Goal: Information Seeking & Learning: Learn about a topic

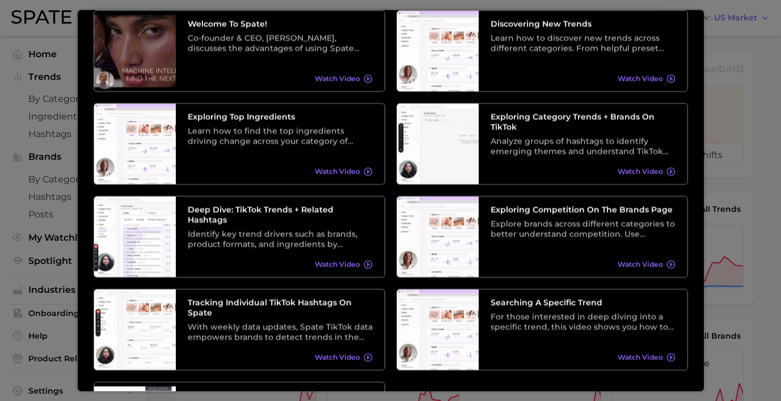
scroll to position [67, 0]
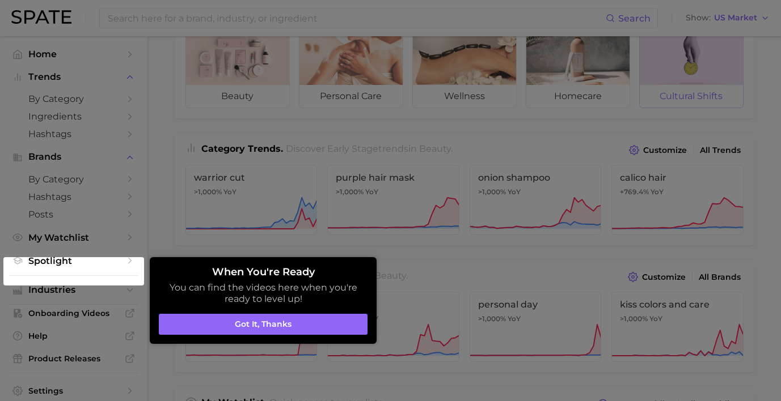
scroll to position [61, 0]
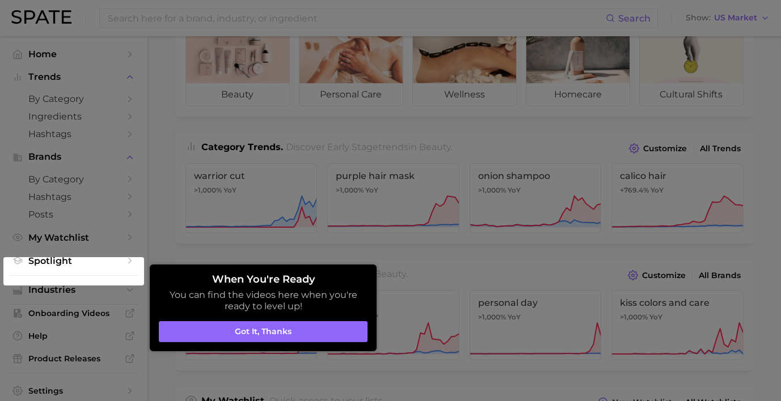
click at [358, 283] on h2 "When You're Ready" at bounding box center [263, 280] width 209 height 12
click at [408, 248] on div at bounding box center [390, 399] width 781 height 920
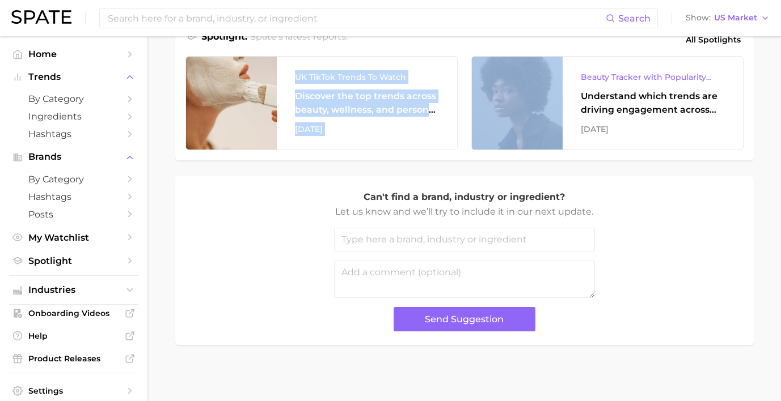
scroll to position [519, 0]
click at [102, 98] on span "by Category" at bounding box center [73, 99] width 91 height 11
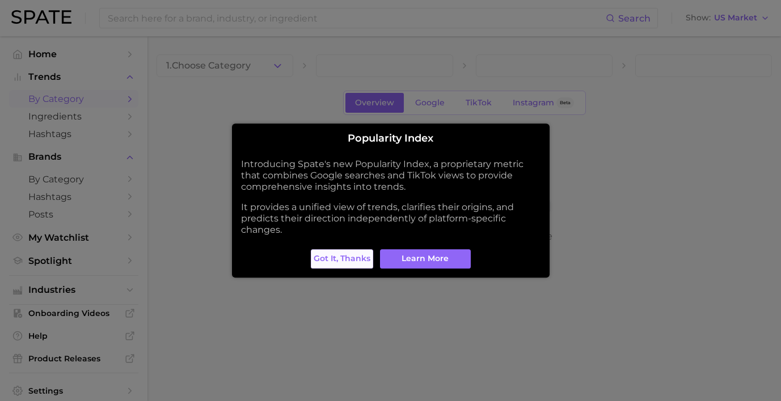
click at [353, 256] on span "Got it, thanks" at bounding box center [342, 259] width 57 height 10
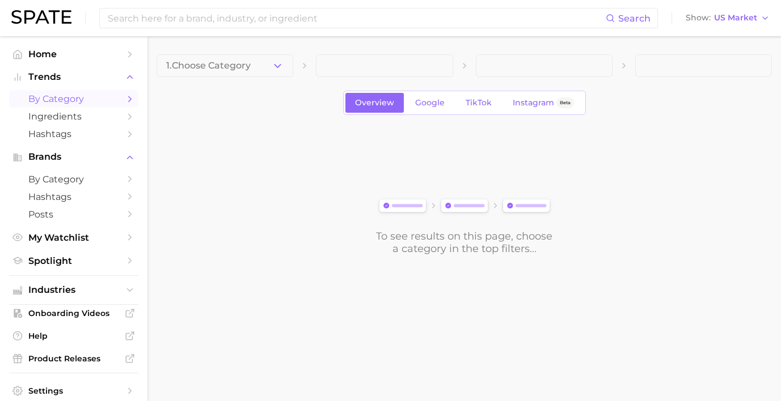
click at [282, 60] on icon "button" at bounding box center [278, 66] width 12 height 12
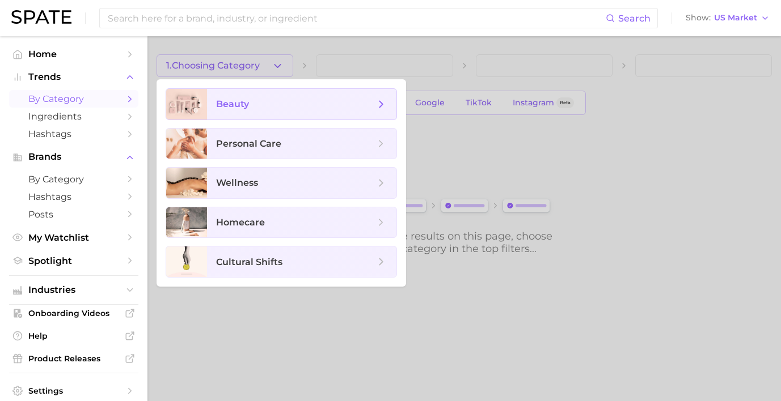
click at [264, 96] on span "beauty" at bounding box center [301, 104] width 189 height 31
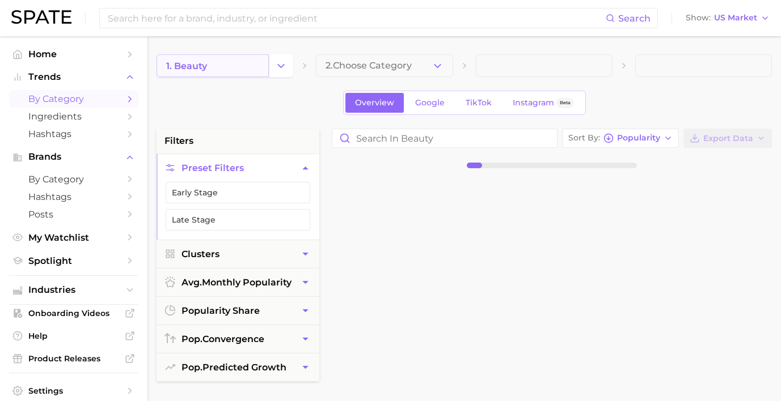
click at [247, 66] on link "1. beauty" at bounding box center [213, 65] width 112 height 23
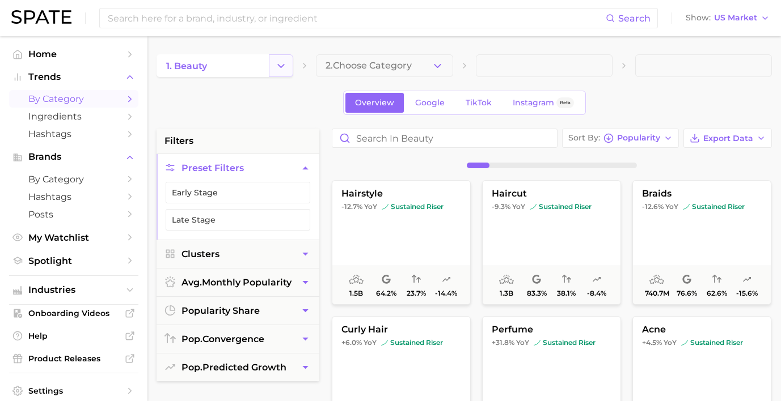
click at [274, 67] on button "Change Category" at bounding box center [281, 65] width 24 height 23
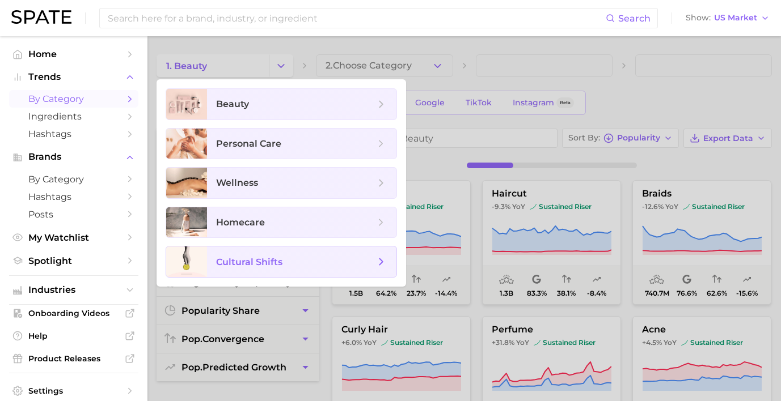
click at [255, 252] on span "cultural shifts" at bounding box center [301, 262] width 189 height 31
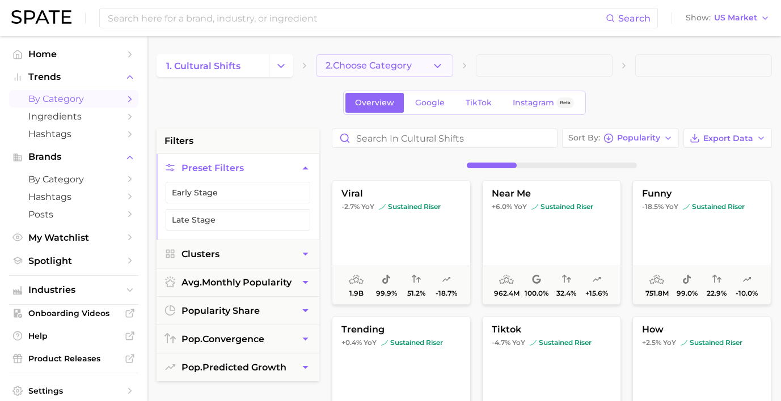
click at [380, 60] on button "2. Choose Category" at bounding box center [384, 65] width 137 height 23
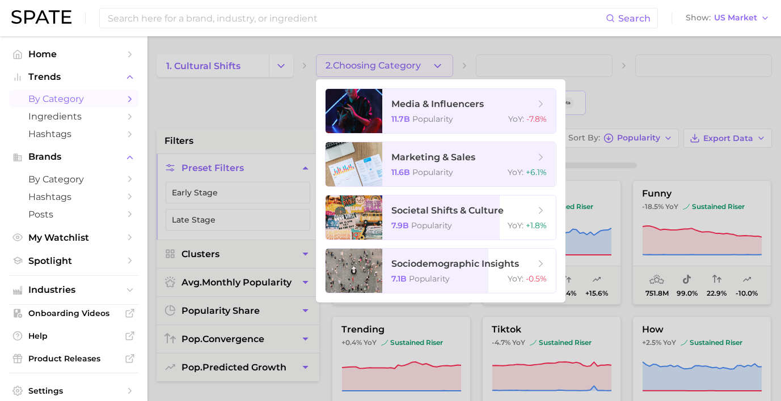
click at [378, 64] on div at bounding box center [390, 200] width 781 height 401
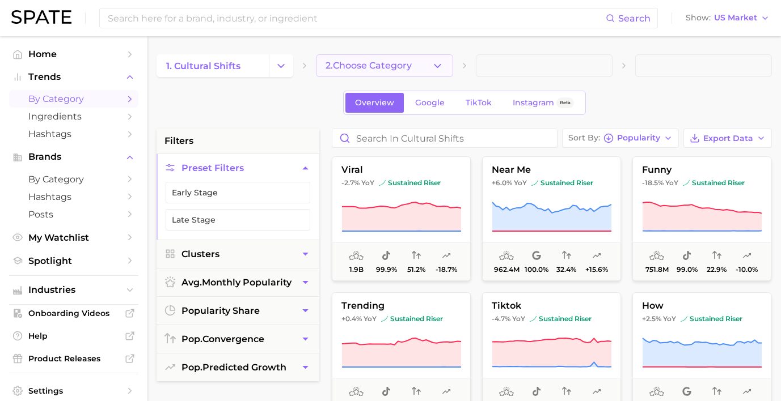
click at [432, 68] on icon "button" at bounding box center [438, 66] width 12 height 12
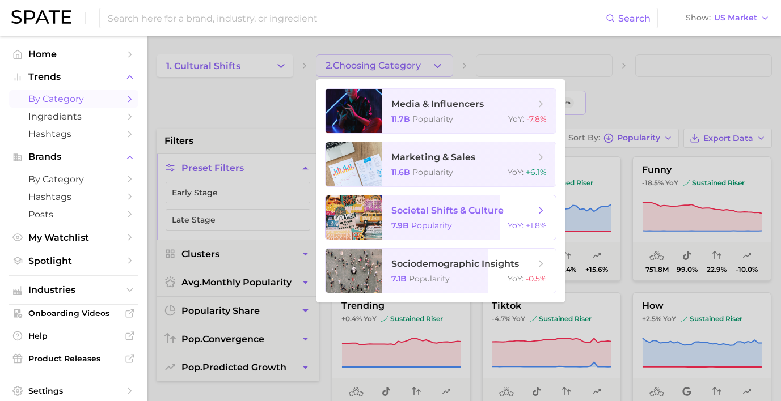
click at [418, 209] on span "societal shifts & culture" at bounding box center [447, 210] width 112 height 11
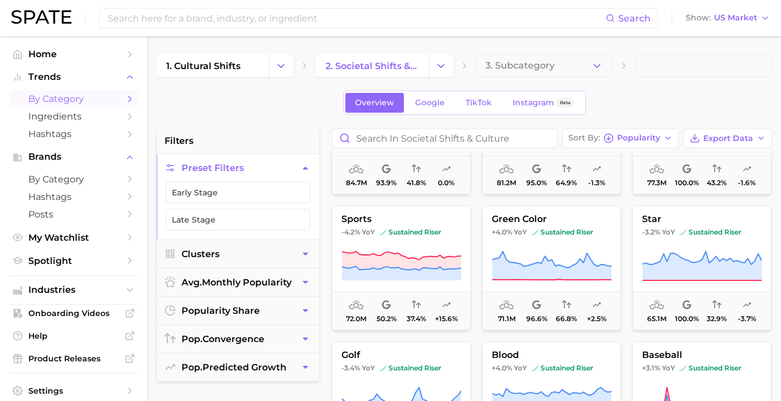
scroll to position [903, 0]
click at [98, 95] on span "by Category" at bounding box center [73, 99] width 91 height 11
click at [278, 67] on icon "Change Category" at bounding box center [281, 66] width 12 height 12
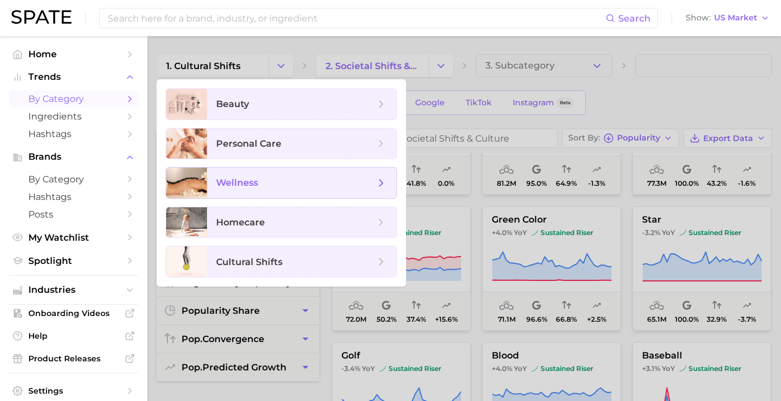
scroll to position [0, 0]
click at [282, 182] on span "wellness" at bounding box center [295, 183] width 159 height 12
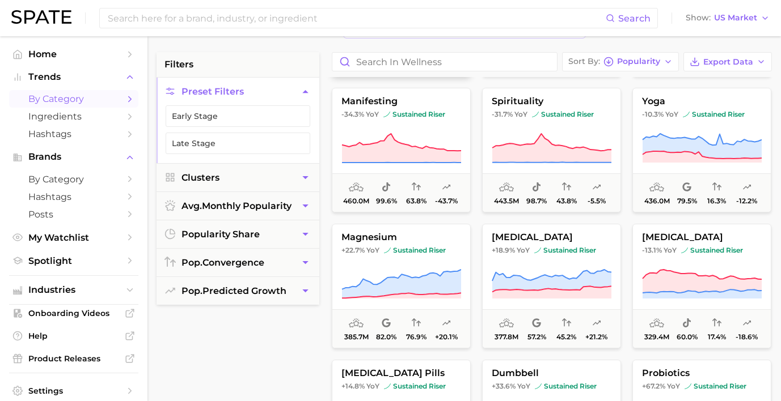
scroll to position [265, 0]
click at [435, 140] on icon at bounding box center [401, 148] width 120 height 32
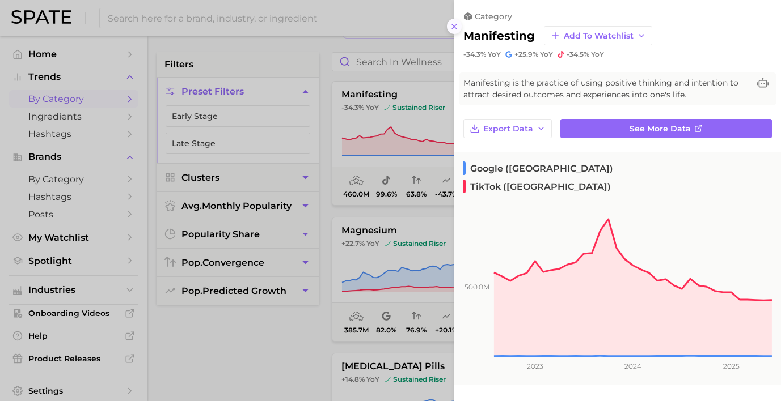
click at [454, 23] on icon at bounding box center [454, 26] width 9 height 9
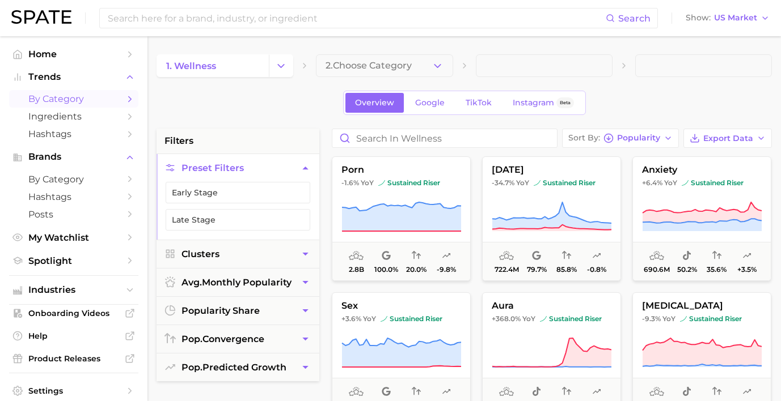
scroll to position [0, 0]
click at [282, 60] on icon "Change Category" at bounding box center [281, 66] width 12 height 12
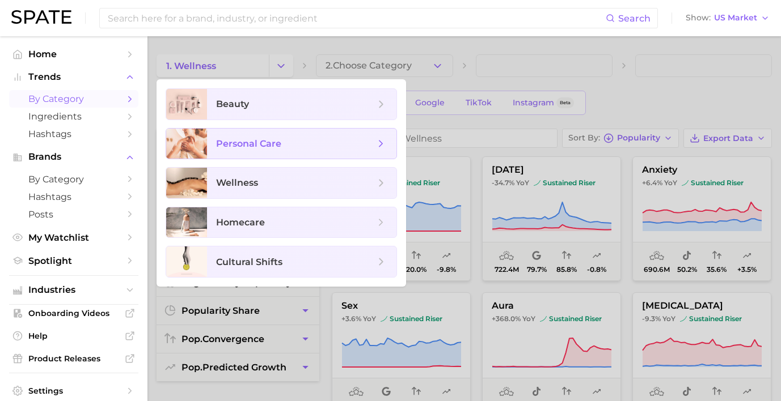
click at [235, 143] on span "personal care" at bounding box center [248, 143] width 65 height 11
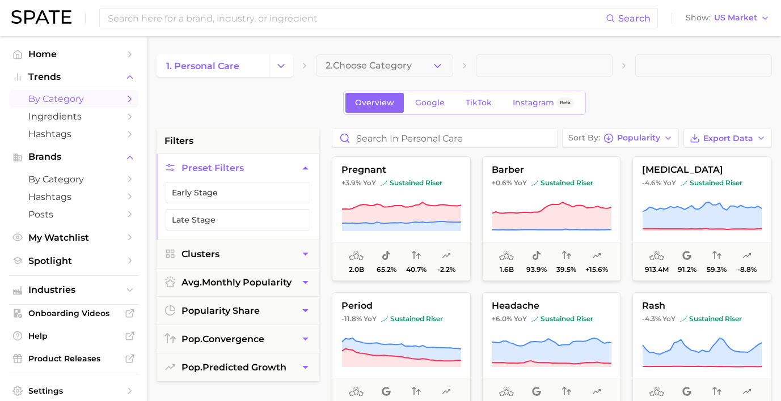
click at [81, 94] on span "by Category" at bounding box center [73, 99] width 91 height 11
click at [55, 69] on button "Trends" at bounding box center [73, 77] width 129 height 17
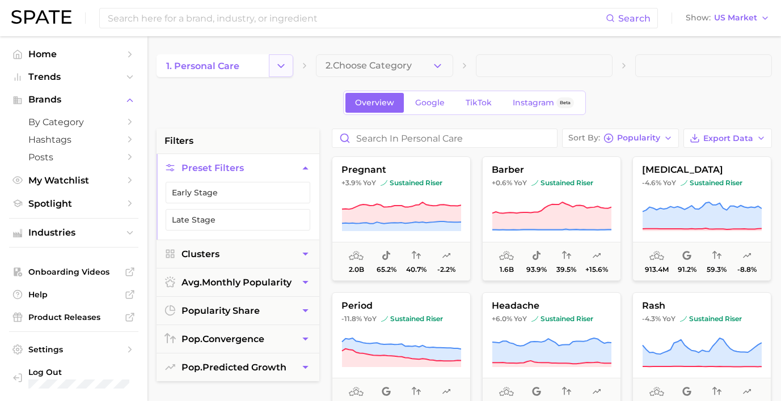
click at [279, 60] on icon "Change Category" at bounding box center [281, 66] width 12 height 12
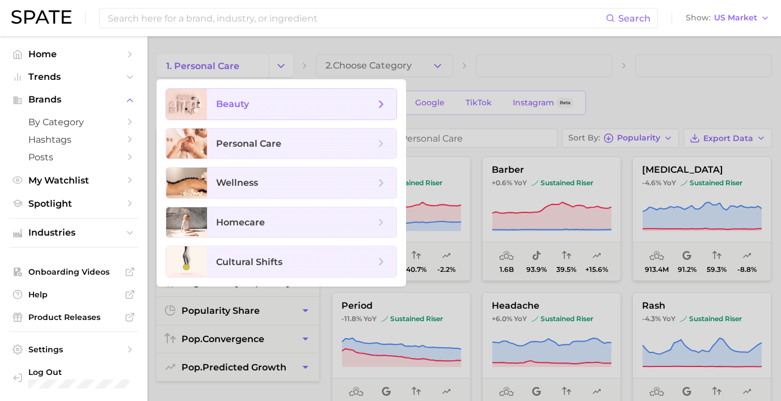
click at [265, 107] on span "beauty" at bounding box center [295, 104] width 159 height 12
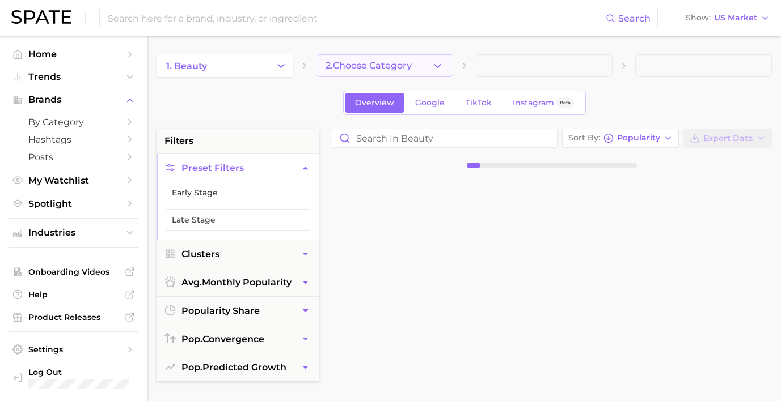
click at [438, 63] on icon "button" at bounding box center [438, 66] width 12 height 12
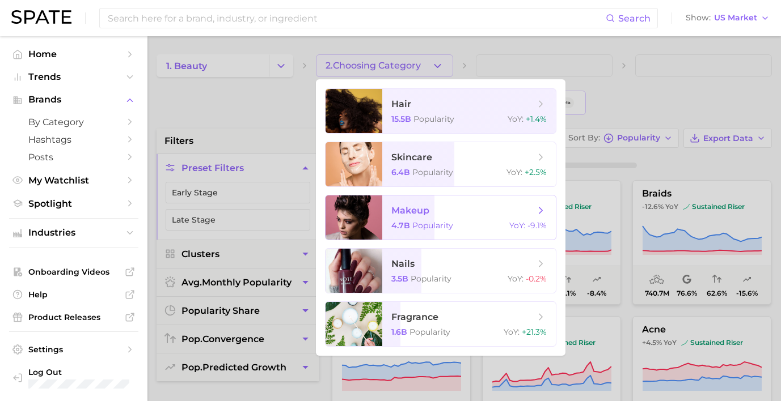
click at [455, 214] on span "makeup" at bounding box center [462, 211] width 143 height 12
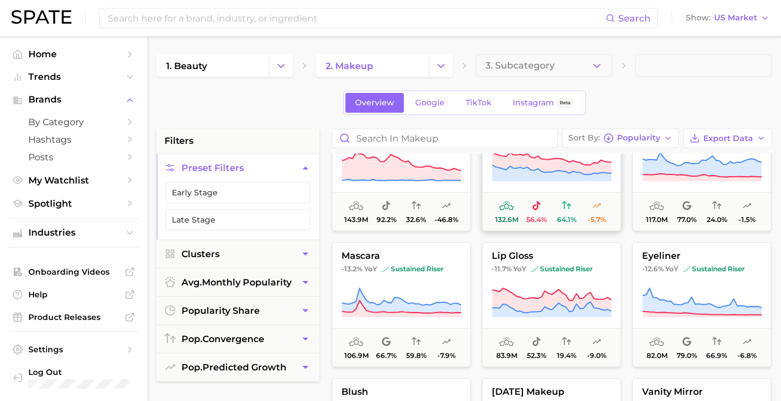
scroll to position [75, 0]
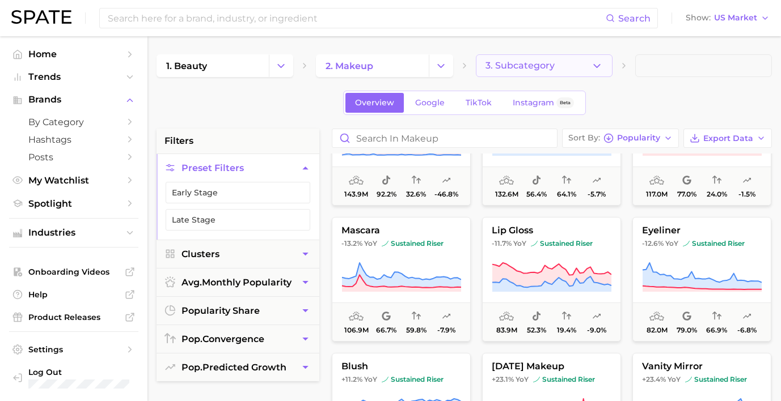
click at [545, 62] on span "3. Subcategory" at bounding box center [519, 66] width 69 height 10
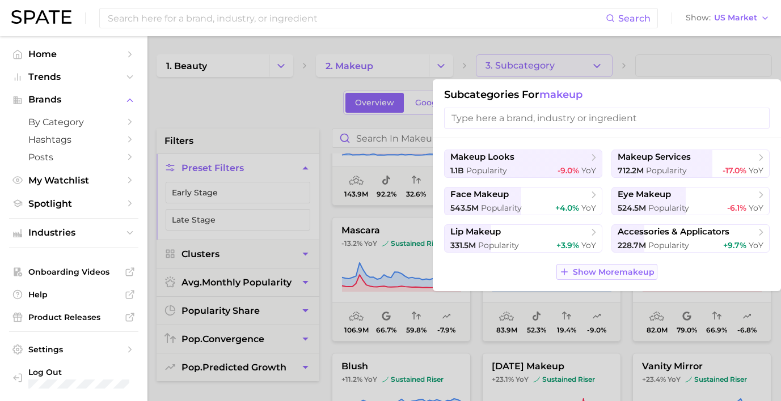
click at [590, 276] on span "Show More makeup" at bounding box center [614, 273] width 82 height 10
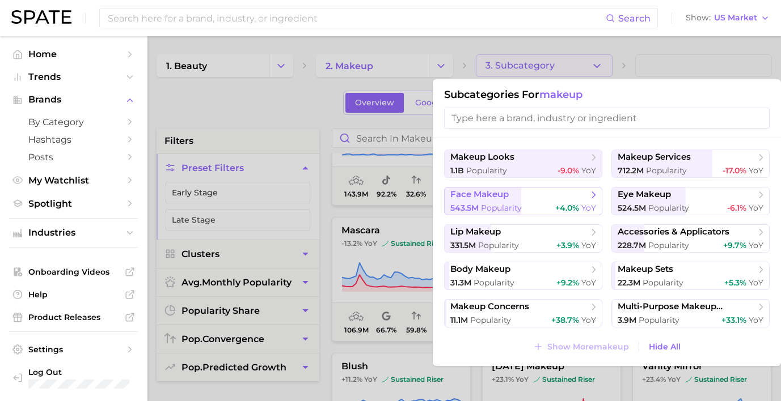
click at [581, 205] on span "YoY" at bounding box center [588, 208] width 15 height 10
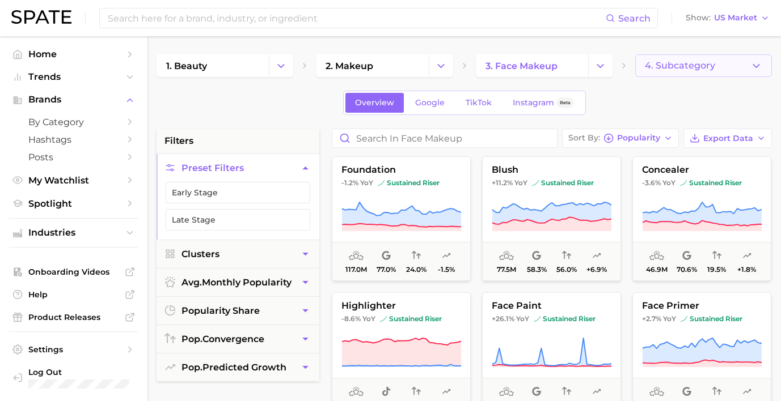
click at [702, 68] on span "4. Subcategory" at bounding box center [680, 66] width 70 height 10
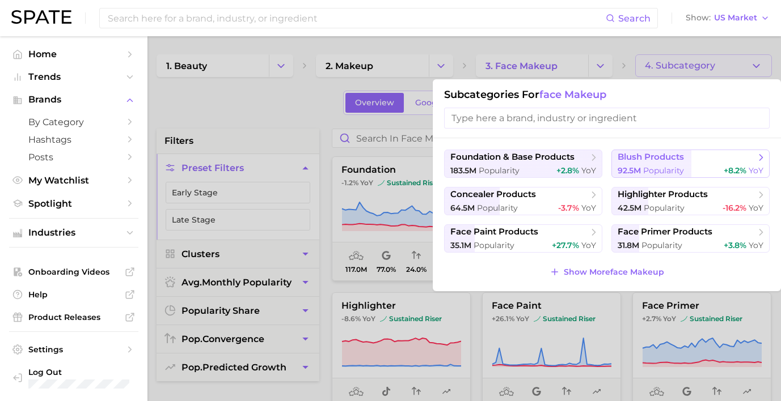
click at [673, 160] on span "blush products" at bounding box center [651, 157] width 66 height 11
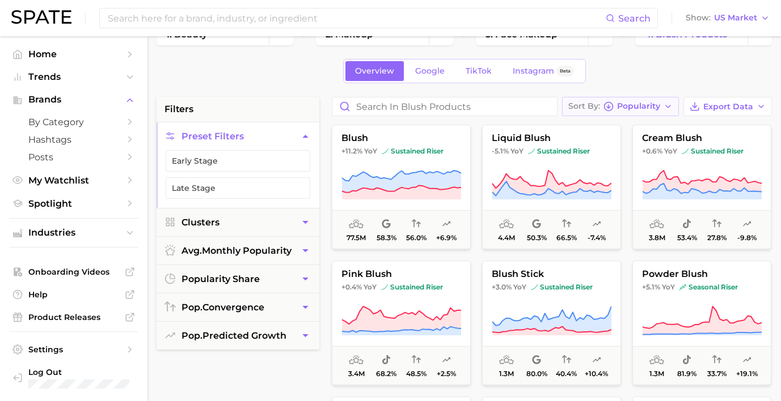
click at [614, 110] on icon "button" at bounding box center [608, 107] width 10 height 10
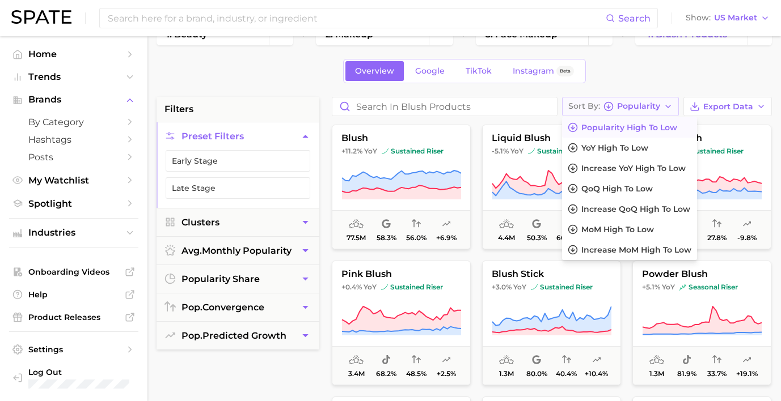
click at [606, 112] on button "Sort By Popularity" at bounding box center [620, 106] width 117 height 19
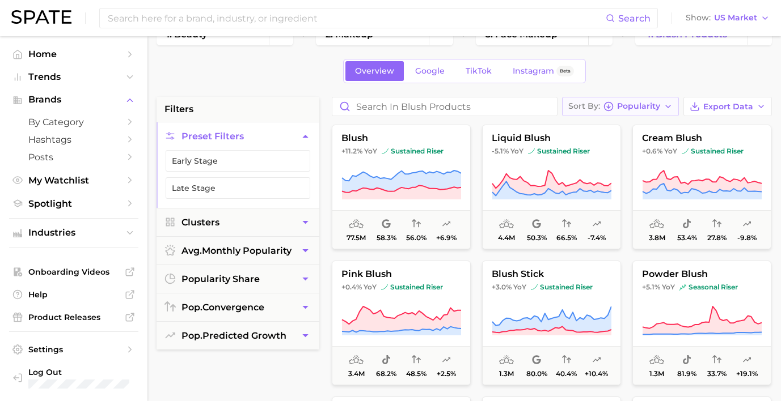
click at [600, 109] on span "Sort By" at bounding box center [584, 106] width 32 height 6
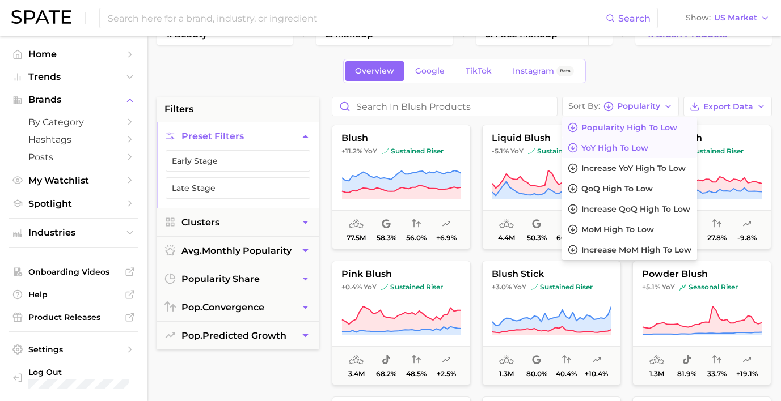
click at [605, 147] on span "YoY high to low" at bounding box center [614, 148] width 67 height 10
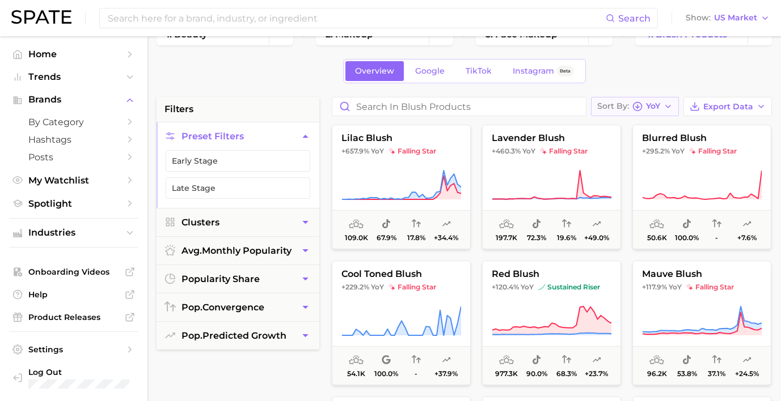
click at [623, 104] on span "Sort By" at bounding box center [613, 106] width 32 height 6
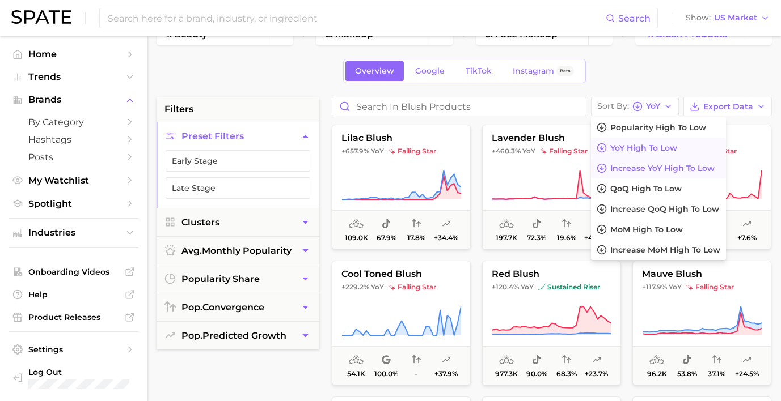
click at [623, 162] on button "Increase YoY high to low" at bounding box center [658, 168] width 135 height 20
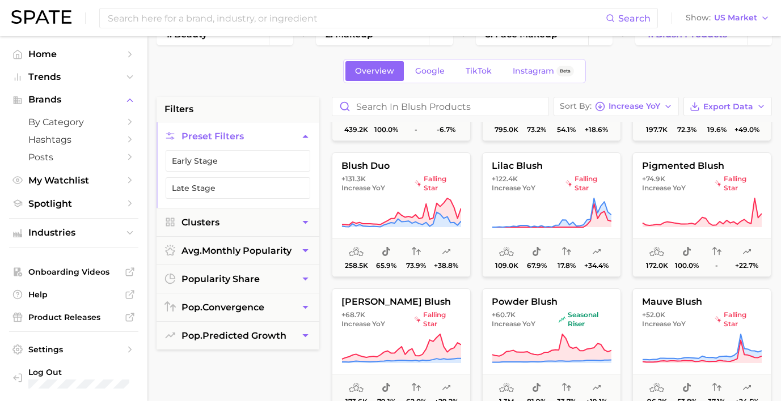
scroll to position [250, 0]
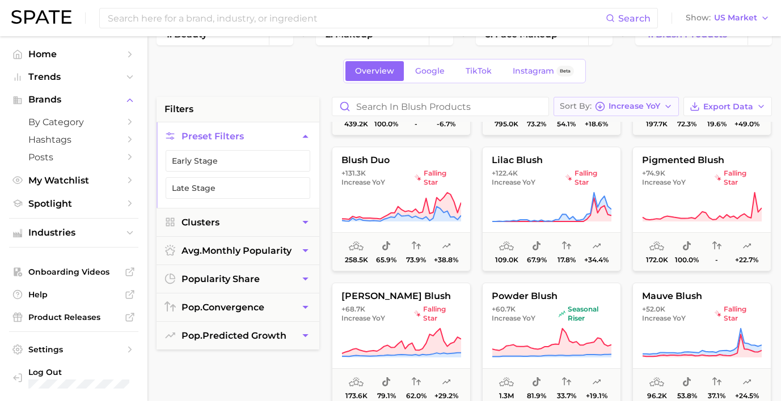
click at [624, 104] on span "Increase YoY" at bounding box center [634, 106] width 52 height 6
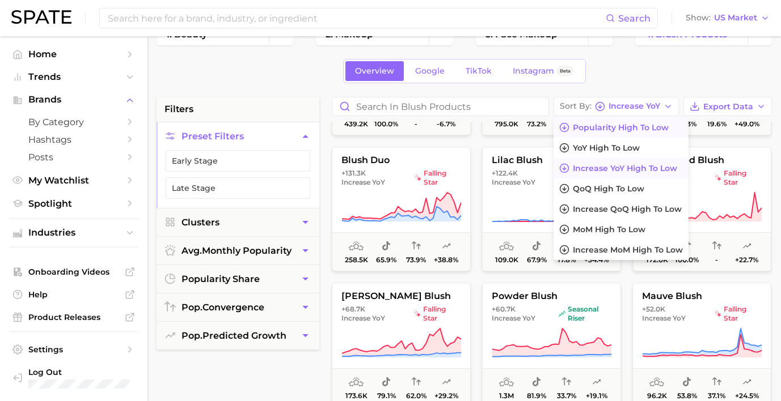
click at [611, 128] on span "Popularity high to low" at bounding box center [621, 128] width 96 height 10
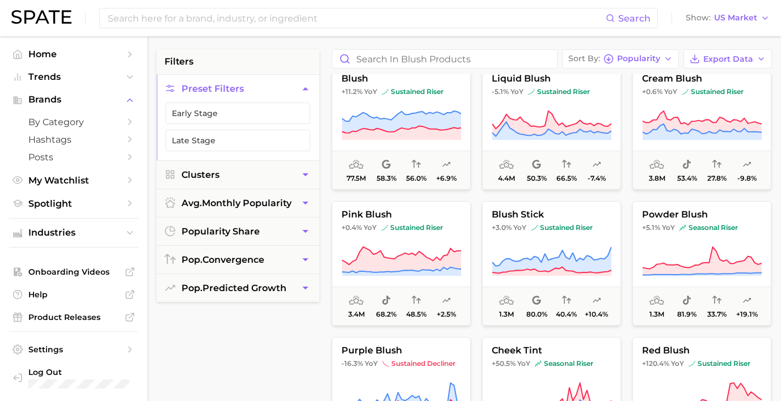
scroll to position [86, 0]
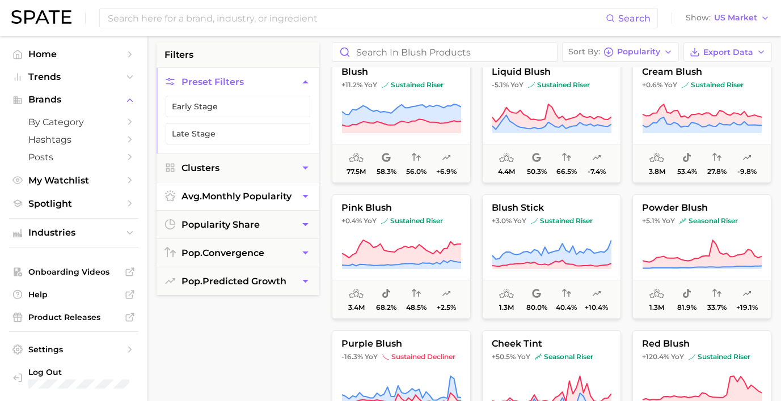
click at [292, 198] on button "avg. monthly popularity" at bounding box center [238, 197] width 163 height 28
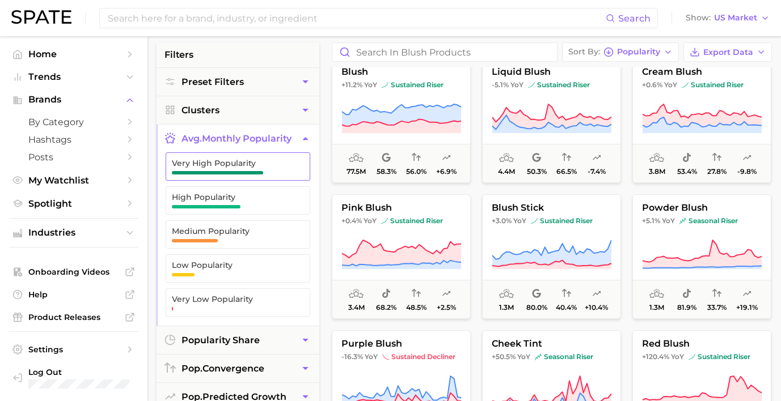
click at [289, 166] on button "Very High Popularity" at bounding box center [238, 167] width 145 height 28
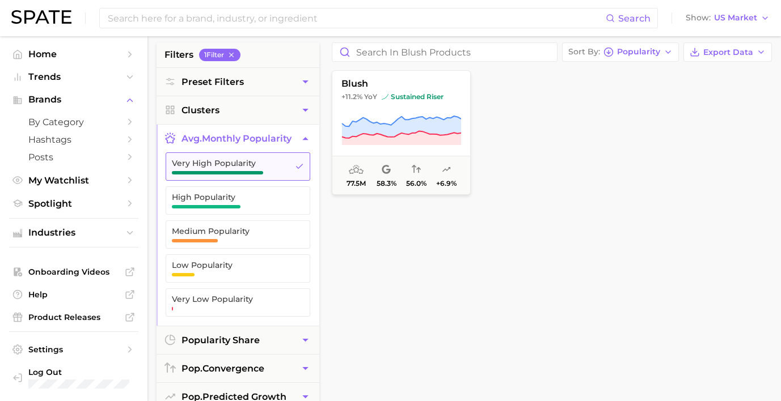
click at [291, 163] on button "Very High Popularity" at bounding box center [238, 167] width 145 height 28
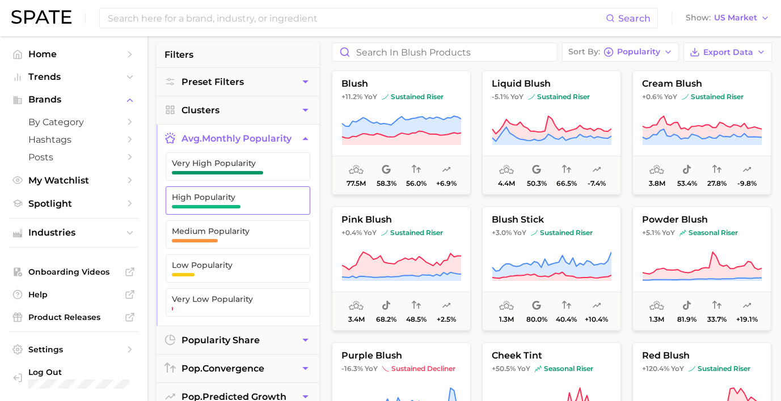
click at [281, 194] on span "High Popularity" at bounding box center [229, 197] width 114 height 9
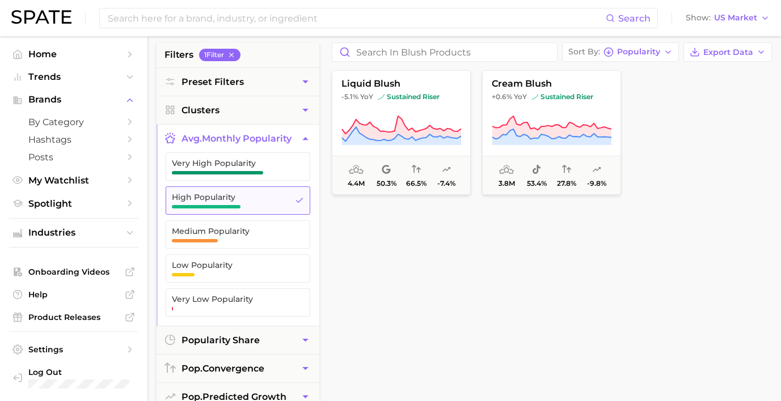
click at [281, 196] on span "High Popularity" at bounding box center [229, 197] width 114 height 9
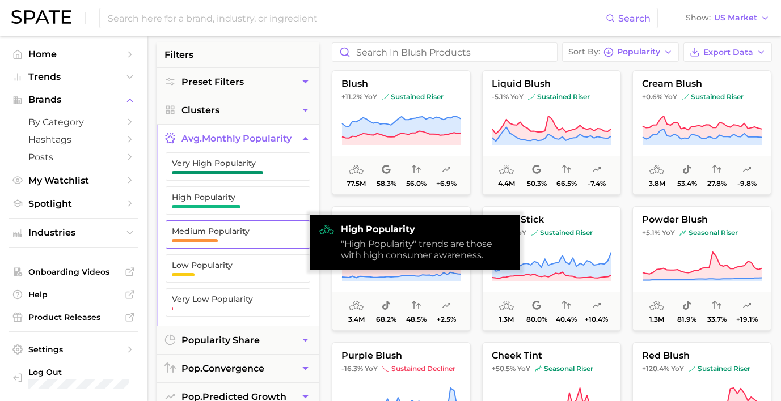
click at [249, 236] on span "Medium Popularity" at bounding box center [229, 235] width 114 height 16
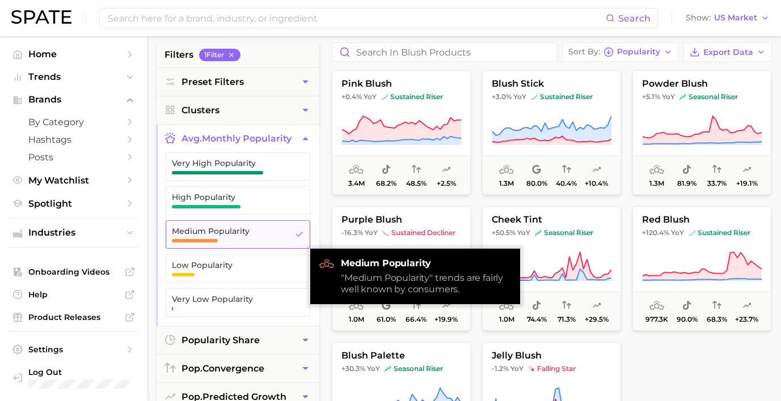
click at [247, 239] on span "Medium Popularity" at bounding box center [229, 235] width 114 height 16
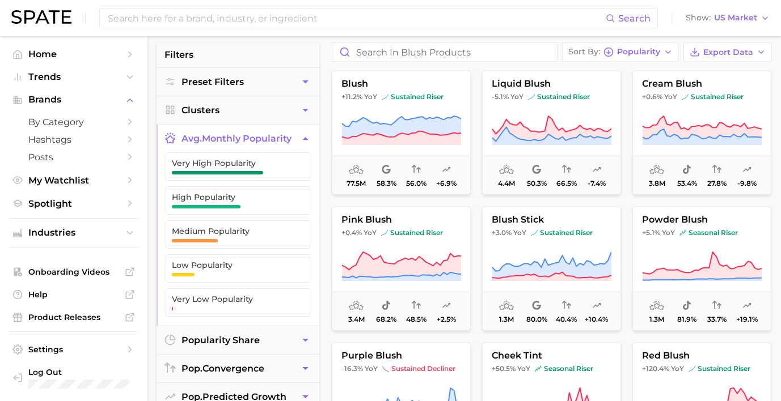
click at [294, 132] on button "avg. monthly popularity" at bounding box center [238, 139] width 163 height 28
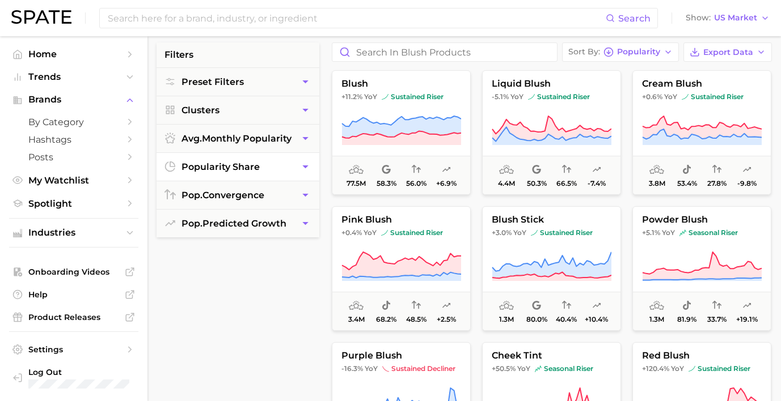
click at [297, 158] on button "popularity share" at bounding box center [238, 167] width 163 height 28
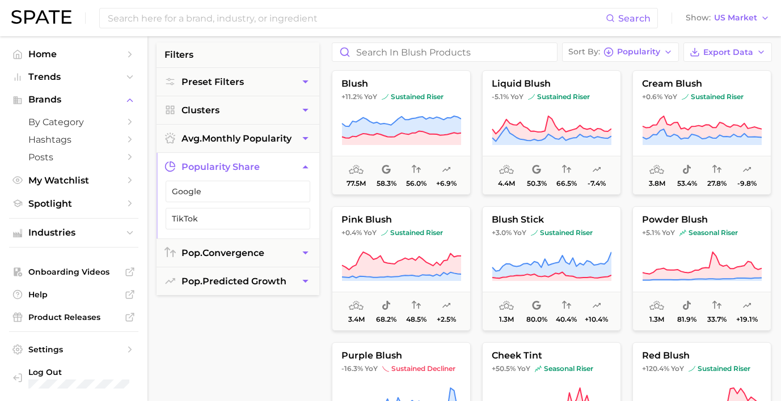
click at [291, 169] on button "popularity share" at bounding box center [238, 167] width 163 height 28
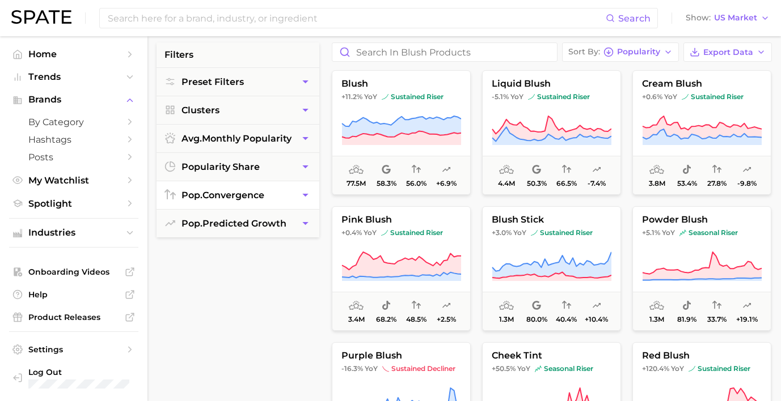
click at [281, 198] on button "pop. convergence" at bounding box center [238, 195] width 163 height 28
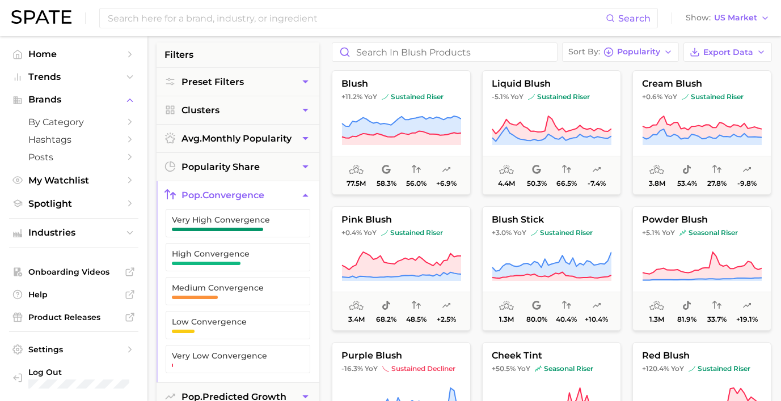
click at [281, 198] on button "pop. convergence" at bounding box center [238, 195] width 163 height 28
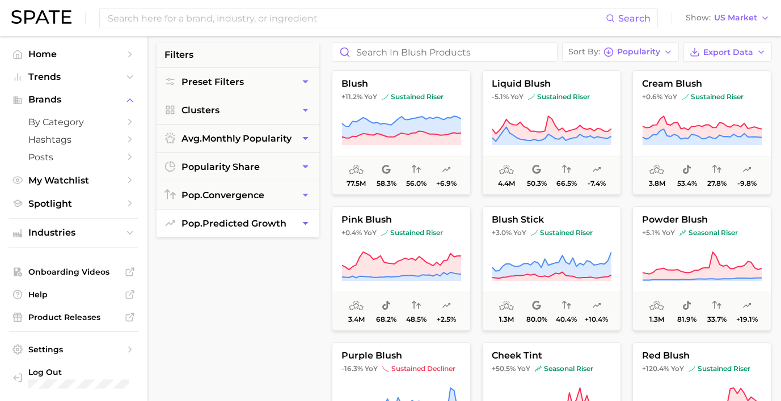
click at [282, 215] on button "pop. predicted growth" at bounding box center [238, 224] width 163 height 28
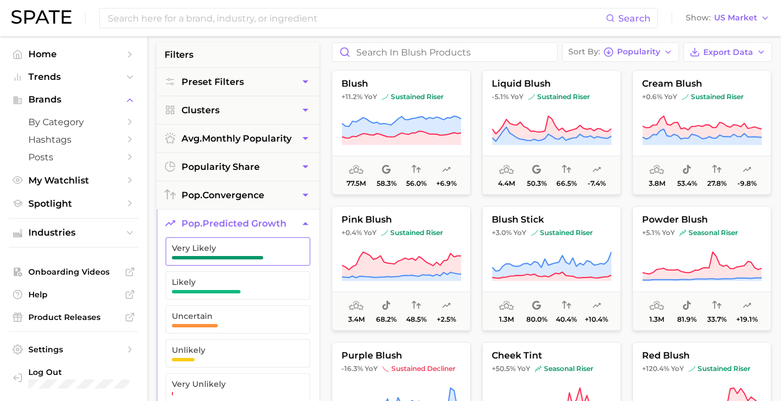
click at [256, 248] on span "Very Likely" at bounding box center [229, 248] width 114 height 9
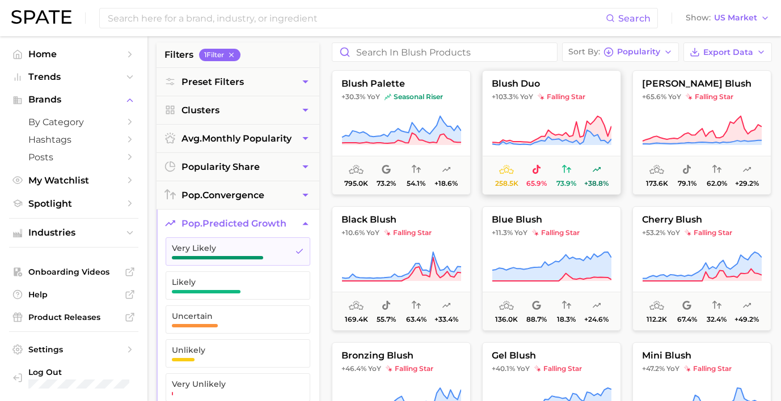
scroll to position [96, 0]
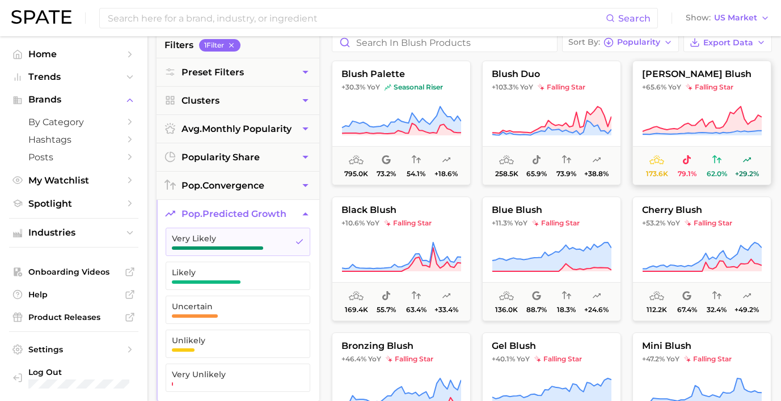
click at [668, 146] on button "[PERSON_NAME] blush +65.6% YoY falling star 173.6k 79.1% 62.0% +29.2%" at bounding box center [701, 123] width 139 height 125
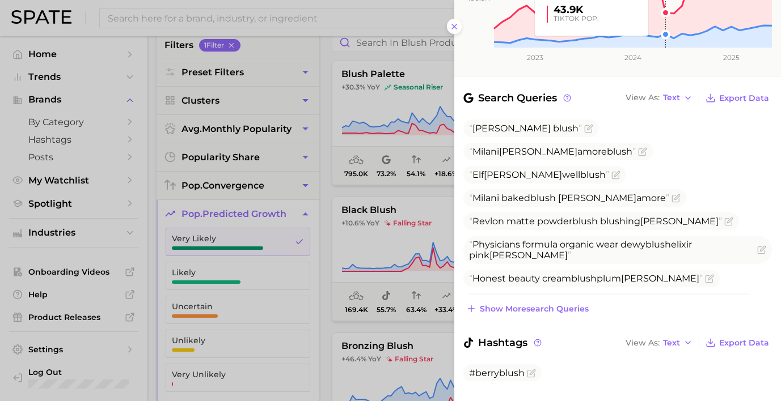
scroll to position [314, 0]
